Goal: Navigation & Orientation: Find specific page/section

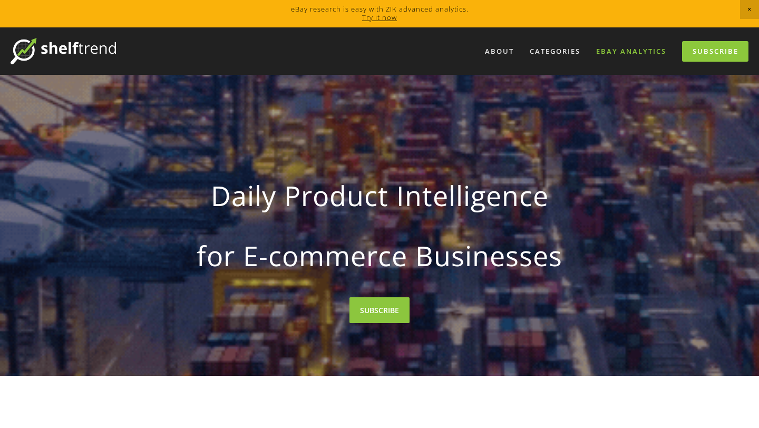
click at [622, 53] on link "eBay Analytics" at bounding box center [631, 51] width 84 height 17
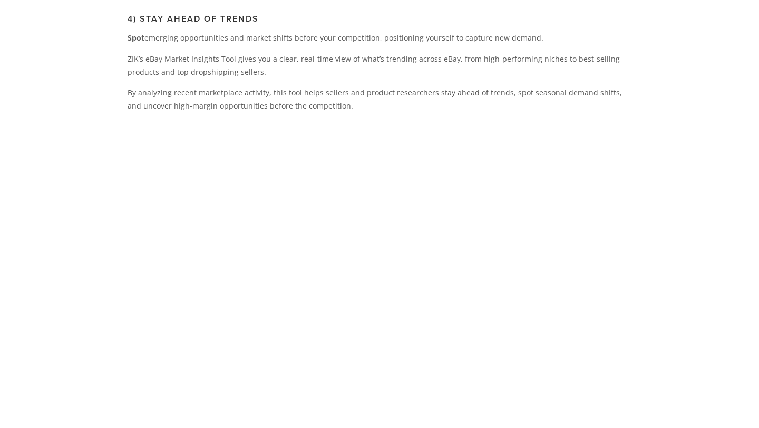
scroll to position [2242, 0]
